Goal: Task Accomplishment & Management: Manage account settings

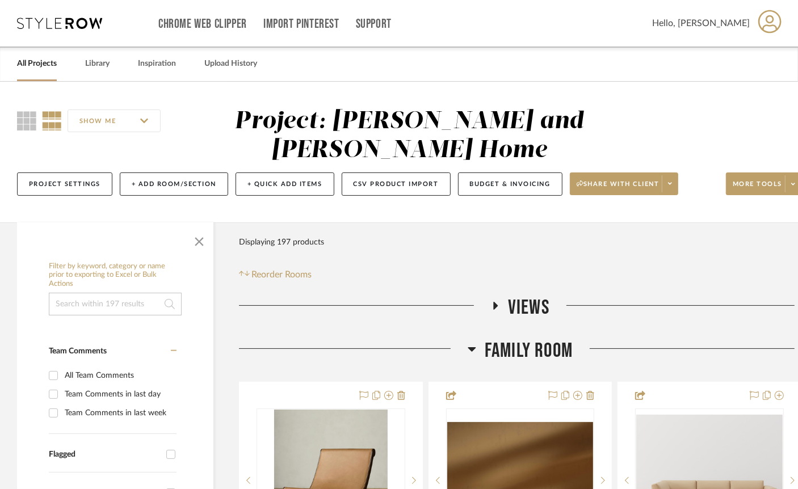
click at [502, 263] on div "Filter Products Displaying 197 products Reorder Rooms" at bounding box center [520, 256] width 563 height 51
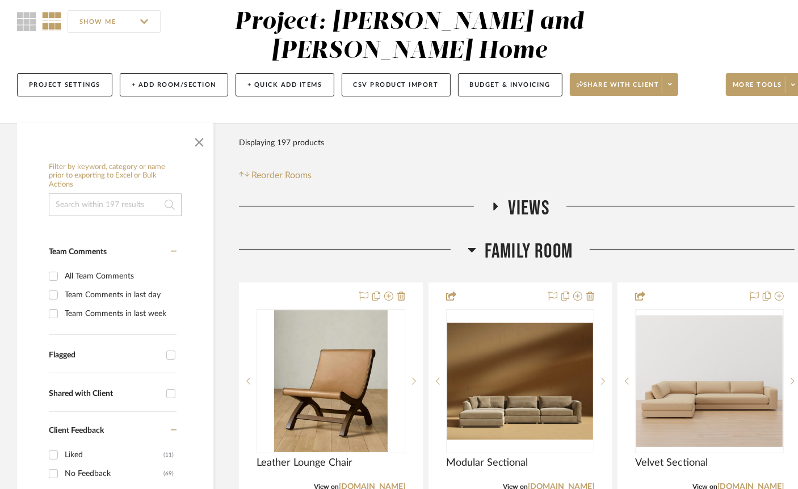
scroll to position [125, 0]
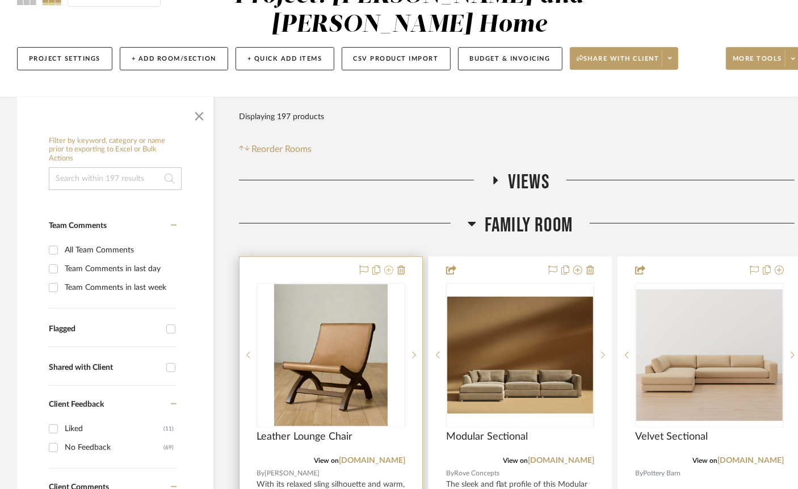
click at [389, 270] on icon at bounding box center [388, 270] width 9 height 9
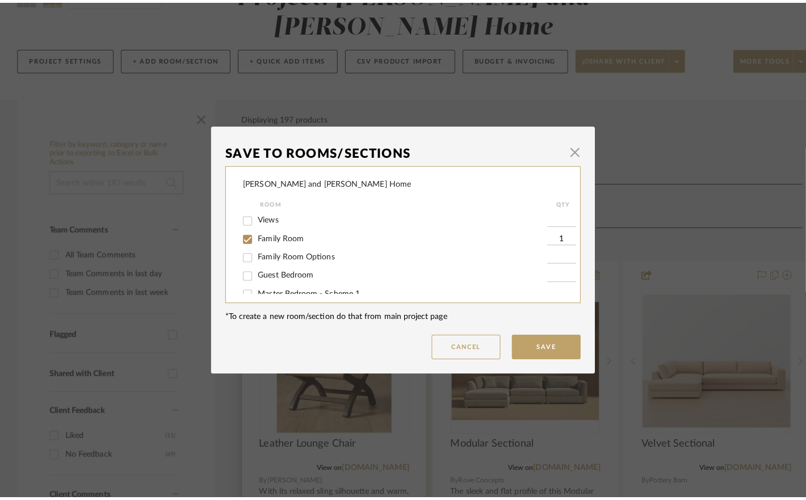
scroll to position [0, 0]
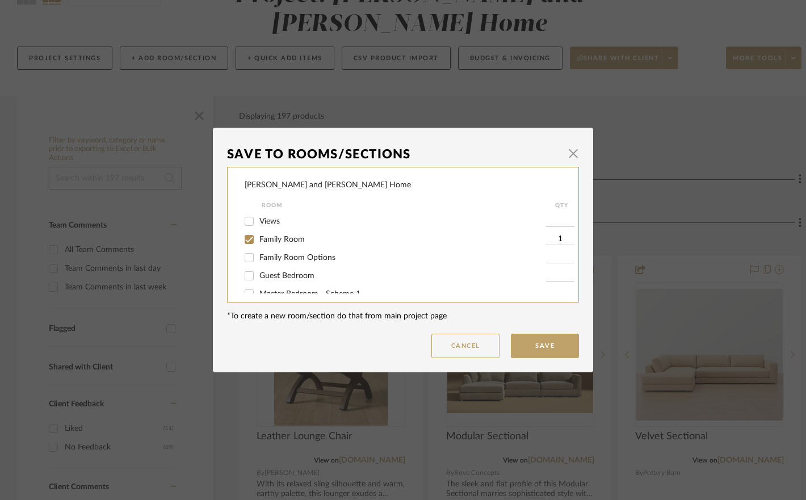
click at [243, 241] on input "Family Room" at bounding box center [249, 239] width 18 height 18
checkbox input "false"
click at [547, 348] on button "Save" at bounding box center [545, 346] width 68 height 24
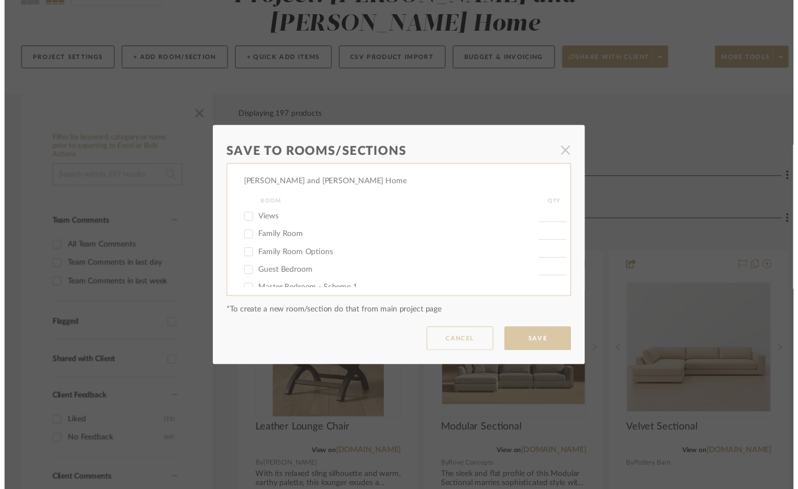
scroll to position [125, 0]
